Goal: Task Accomplishment & Management: Use online tool/utility

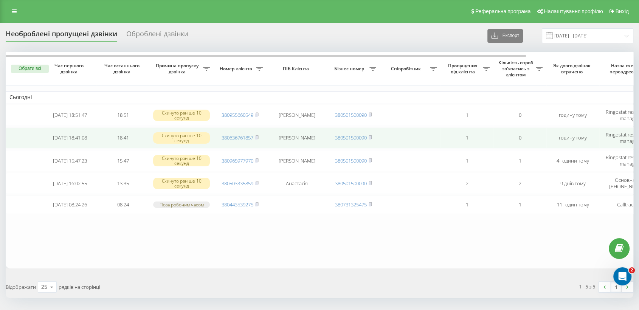
click at [254, 136] on span "380636761857" at bounding box center [240, 137] width 37 height 7
click at [257, 138] on rect at bounding box center [256, 137] width 2 height 3
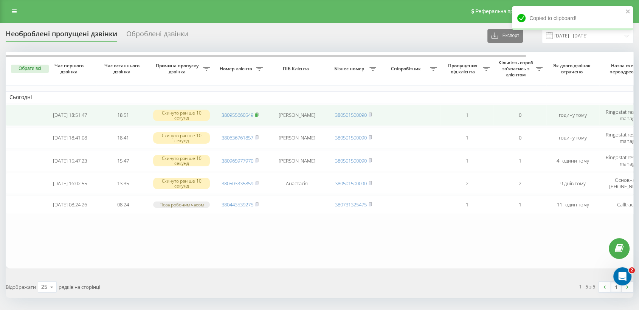
click at [257, 113] on rect at bounding box center [256, 114] width 2 height 3
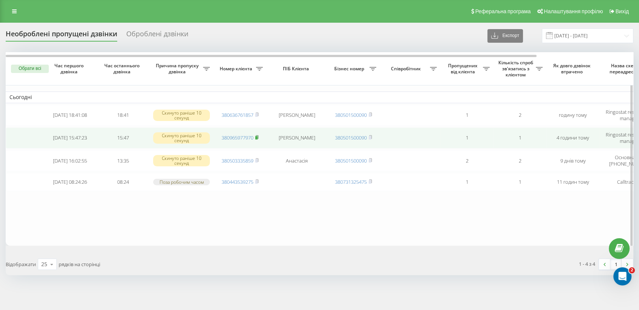
click at [257, 137] on rect at bounding box center [256, 137] width 2 height 3
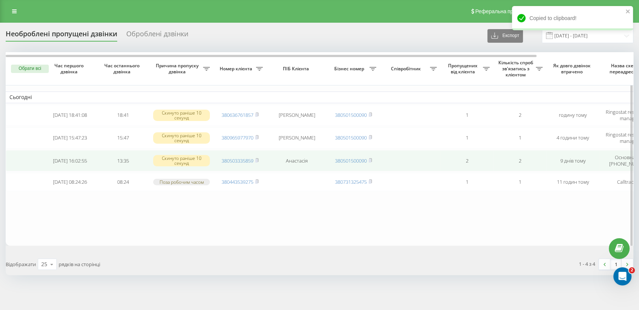
click at [260, 158] on td "380503335859" at bounding box center [240, 160] width 53 height 21
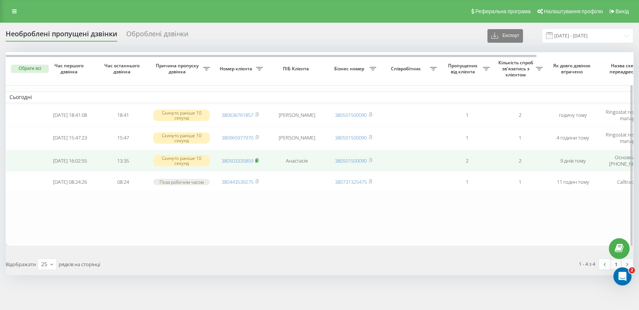
click at [257, 159] on rect at bounding box center [256, 160] width 2 height 3
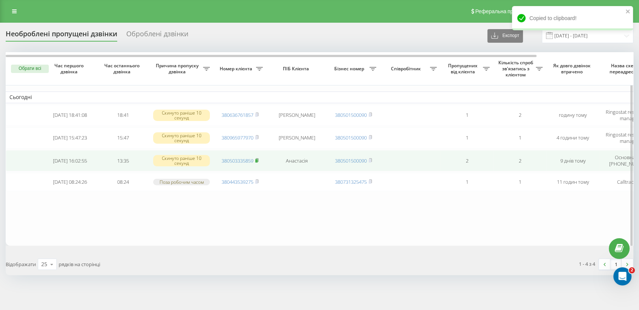
click at [257, 159] on rect at bounding box center [256, 160] width 2 height 3
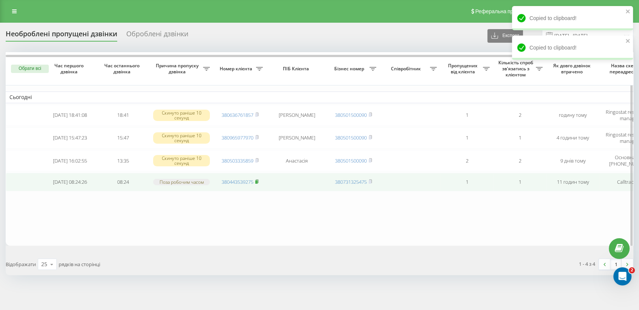
click at [259, 182] on icon at bounding box center [256, 181] width 3 height 5
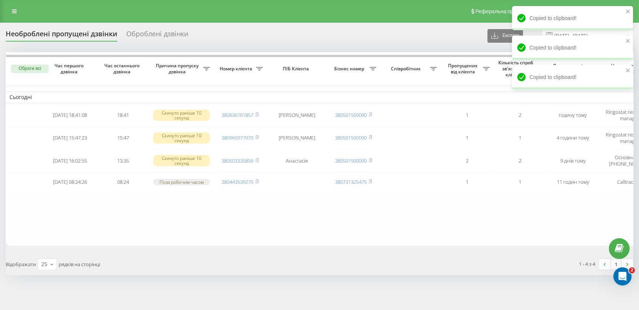
click at [458, 286] on div "Необроблені пропущені дзвінки Оброблені дзвінки Експорт .csv .xlsx [DATE] - [DA…" at bounding box center [319, 167] width 639 height 289
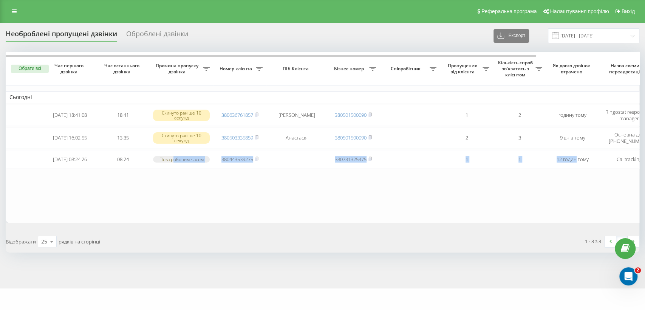
drag, startPoint x: 576, startPoint y: 188, endPoint x: 180, endPoint y: 187, distance: 395.5
click at [180, 187] on table "Сьогодні 2025-09-19 18:41:08 18:41 Скинуто раніше 10 секунд 380636761857 Олекса…" at bounding box center [384, 137] width 756 height 171
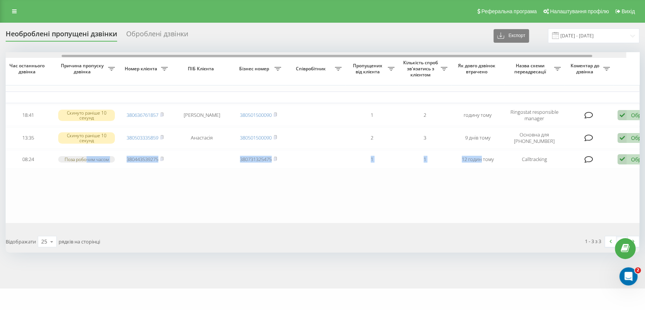
scroll to position [0, 122]
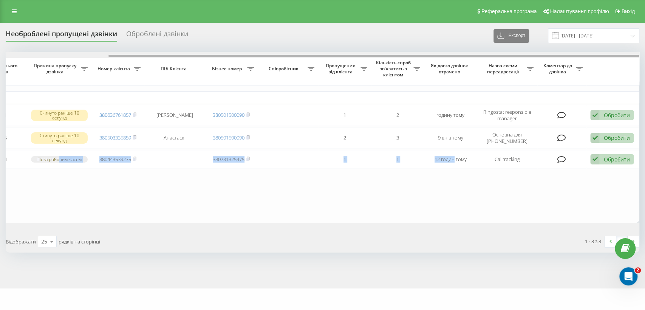
drag, startPoint x: 306, startPoint y: 56, endPoint x: 499, endPoint y: 53, distance: 193.2
click at [498, 52] on div at bounding box center [323, 55] width 634 height 6
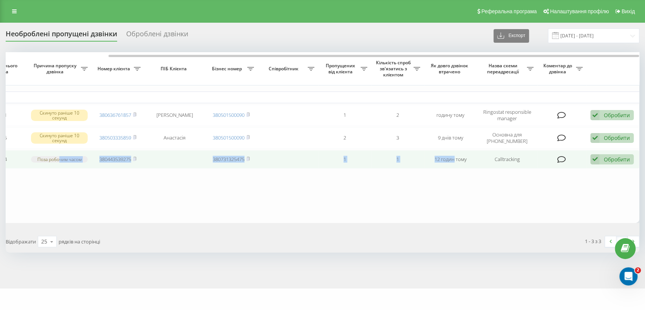
click at [596, 156] on icon at bounding box center [595, 159] width 9 height 10
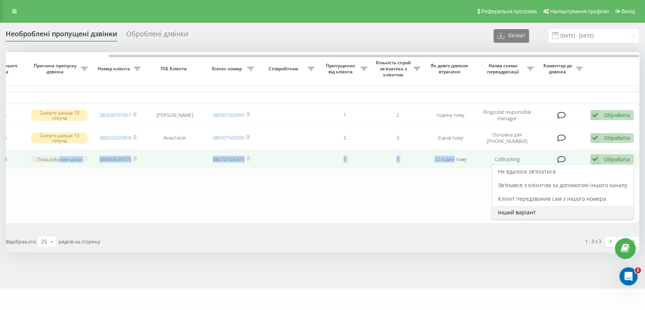
click at [527, 213] on span "Інший варіант" at bounding box center [517, 212] width 38 height 7
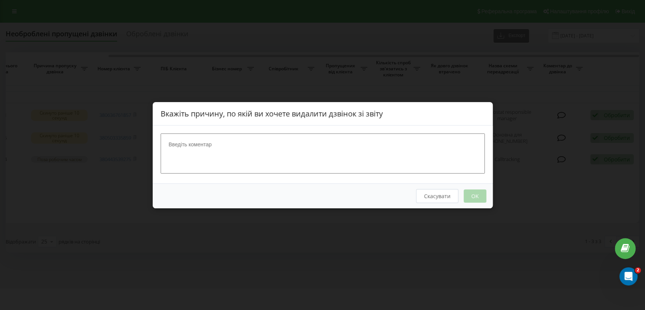
click at [263, 138] on textarea at bounding box center [323, 153] width 324 height 40
type textarea "нова пошта"
click at [475, 197] on button "OK" at bounding box center [475, 195] width 23 height 13
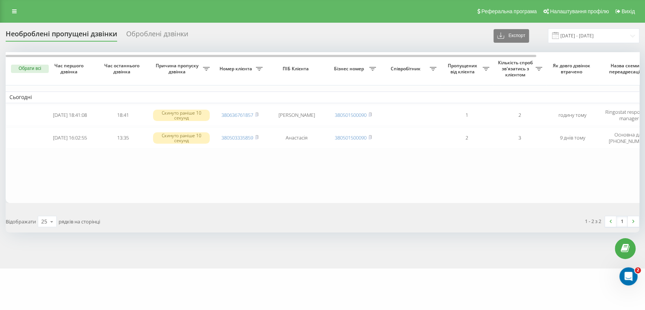
click at [535, 259] on div "Необроблені пропущені дзвінки Оброблені дзвінки Експорт .csv .xlsx 19.09.2025 -…" at bounding box center [322, 146] width 645 height 246
